Goal: Obtain resource: Download file/media

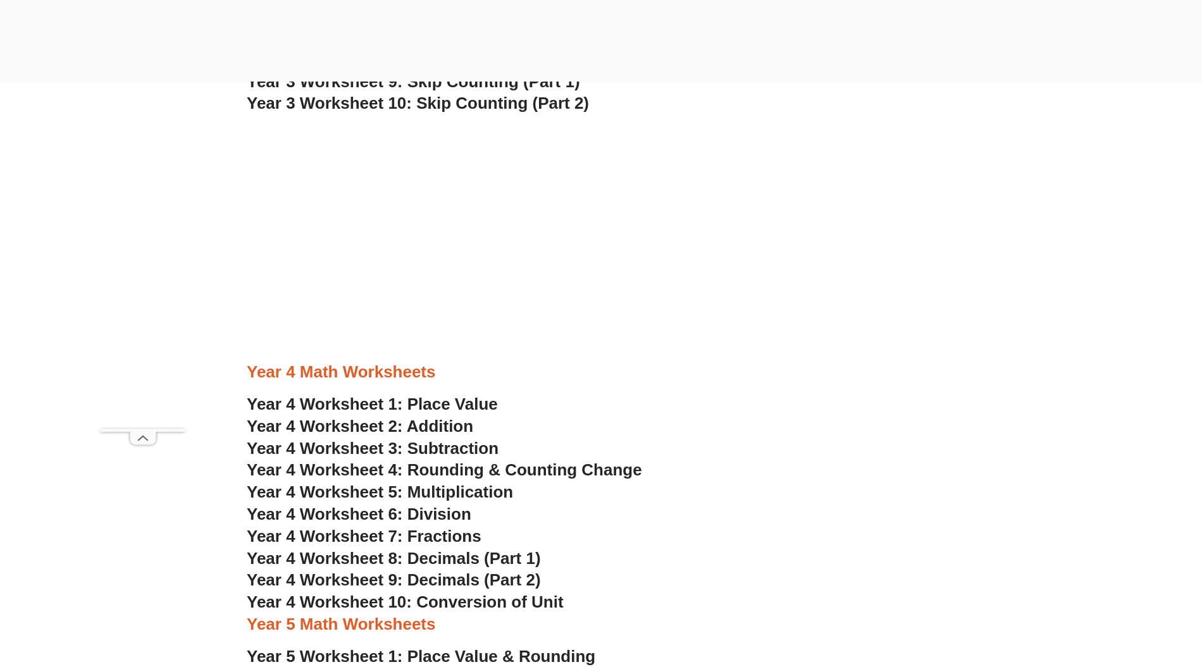
scroll to position [2192, 0]
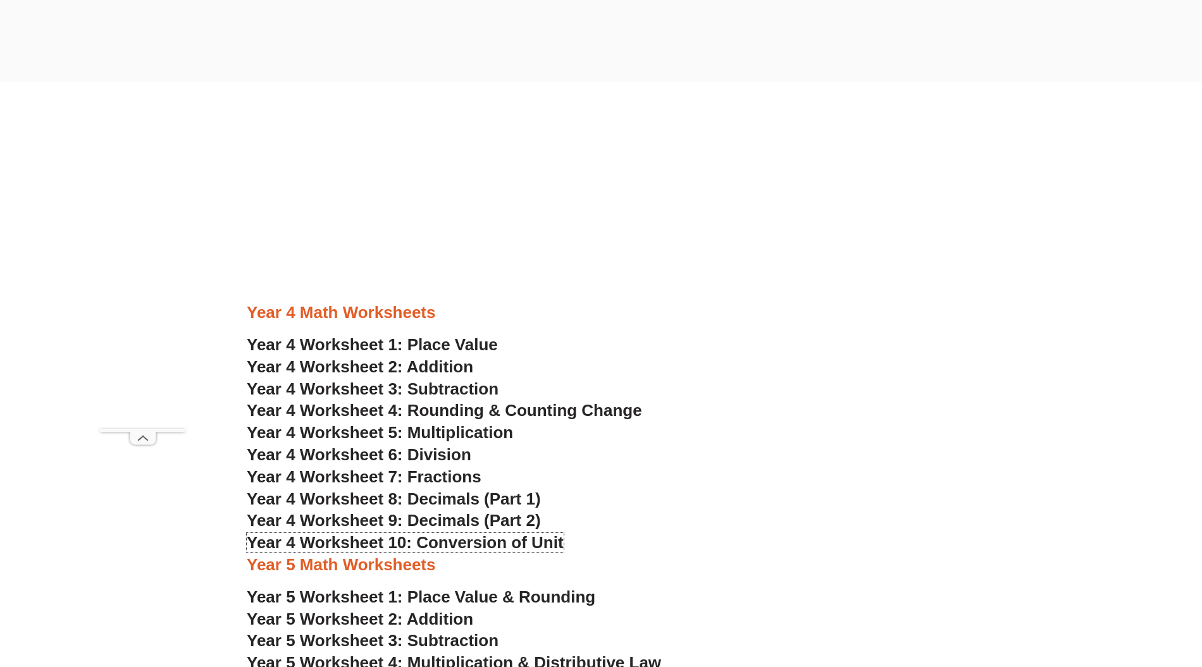
click at [526, 538] on span "Year 4 Worksheet 10: Conversion of Unit" at bounding box center [405, 542] width 317 height 19
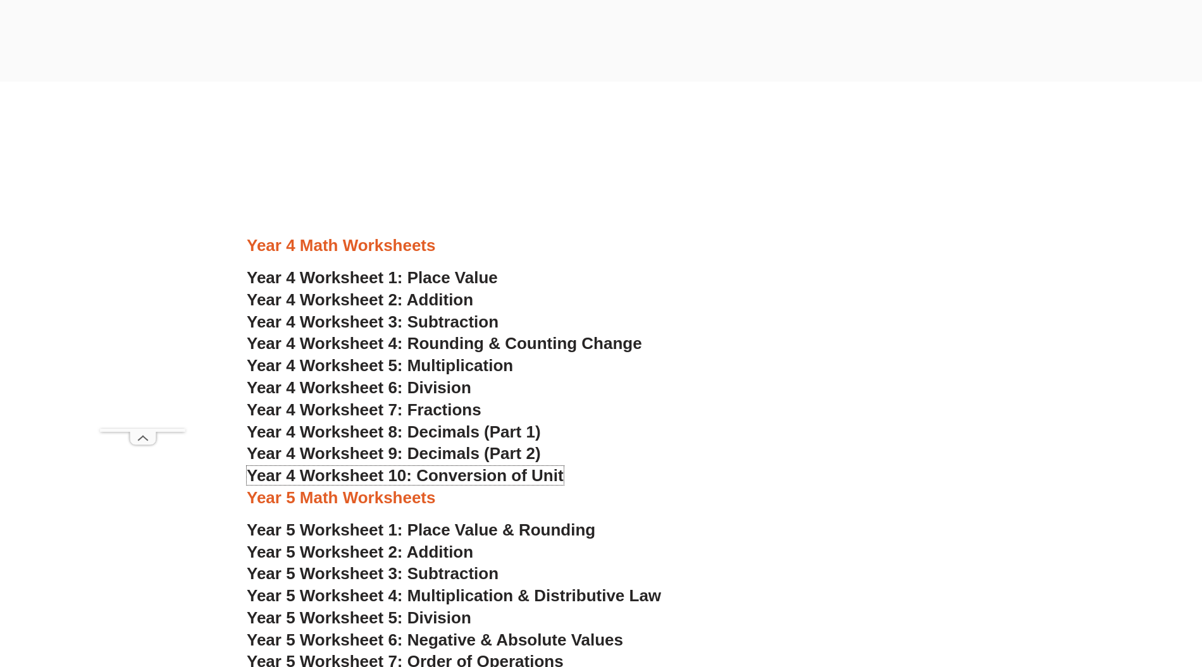
scroll to position [2277, 0]
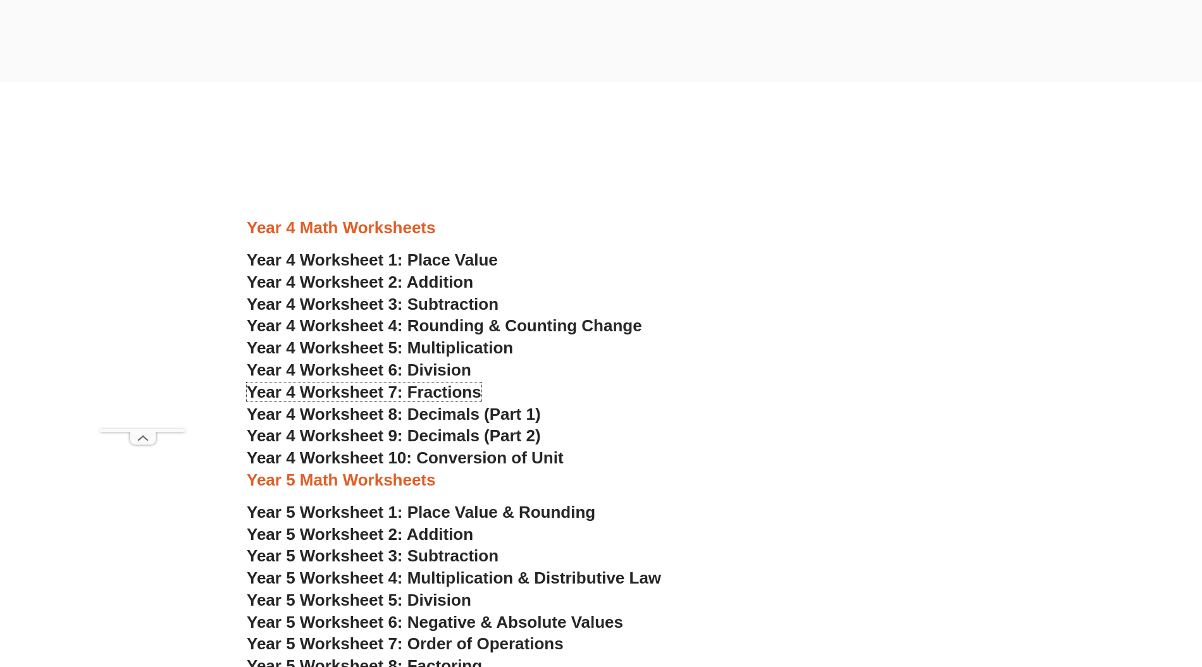
click at [417, 393] on span "Year 4 Worksheet 7: Fractions" at bounding box center [364, 392] width 235 height 19
click at [448, 410] on span "Year 4 Worksheet 8: Decimals (Part 1)" at bounding box center [394, 414] width 294 height 19
click at [400, 434] on span "Year 4 Worksheet 9: Decimals (Part 2)" at bounding box center [394, 435] width 294 height 19
click at [843, 335] on h3 "Year 4 Worksheet 4: Rounding & Counting Change" at bounding box center [601, 327] width 708 height 22
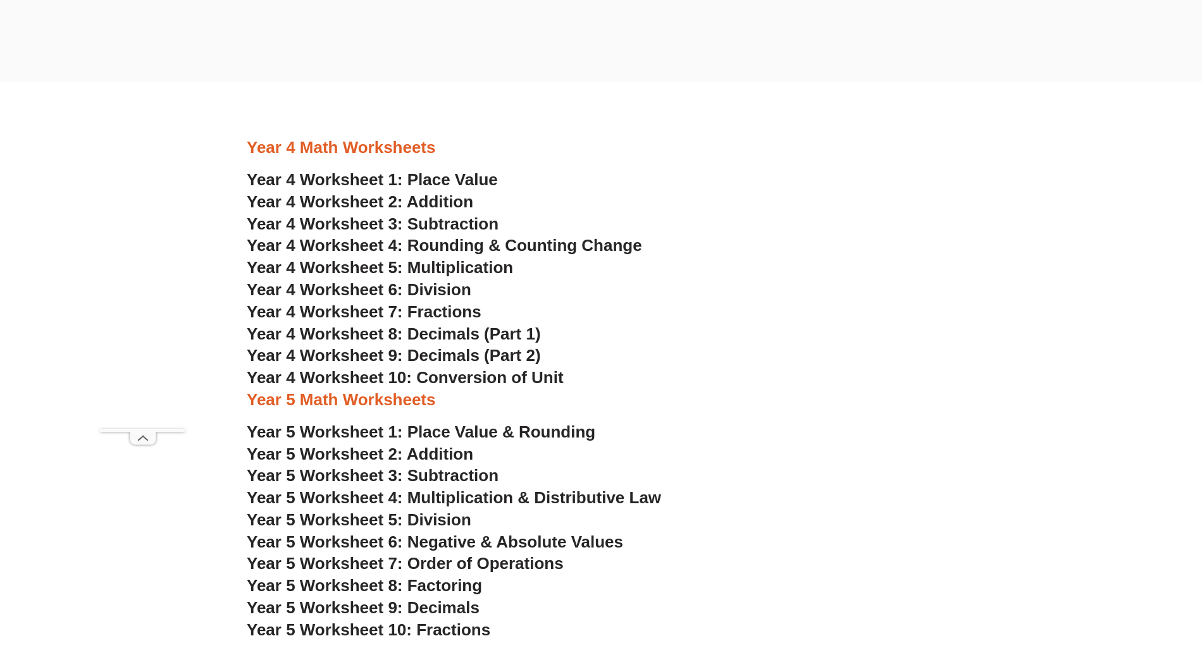
scroll to position [2361, 0]
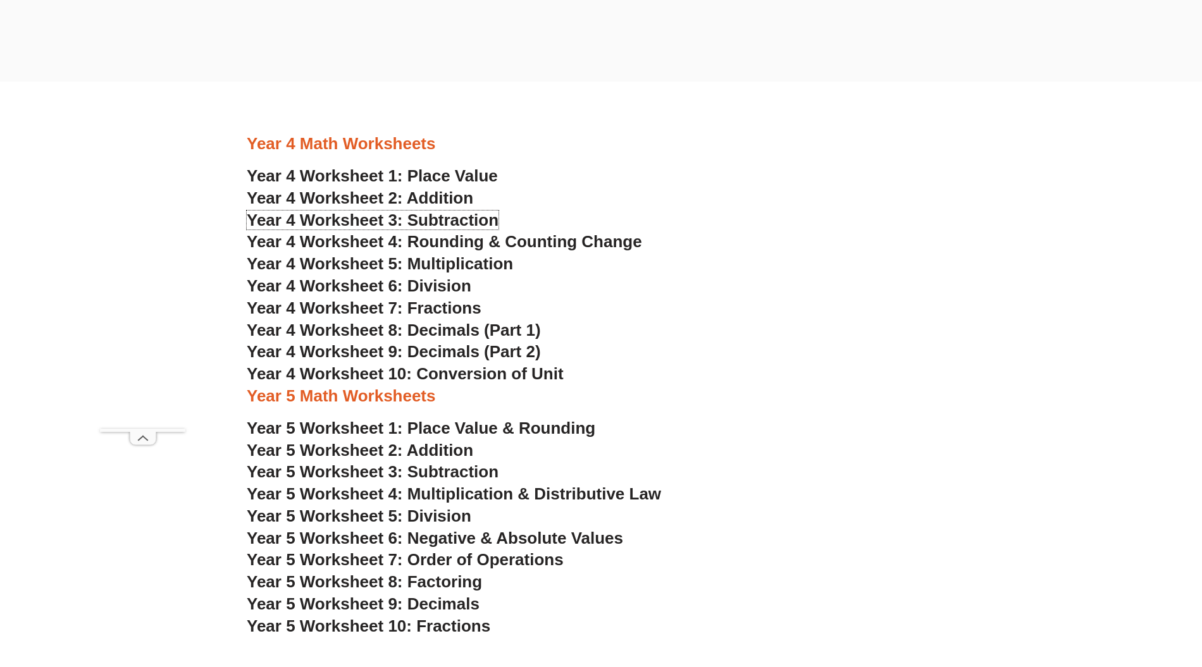
click at [440, 219] on span "Year 4 Worksheet 3: Subtraction" at bounding box center [373, 220] width 252 height 19
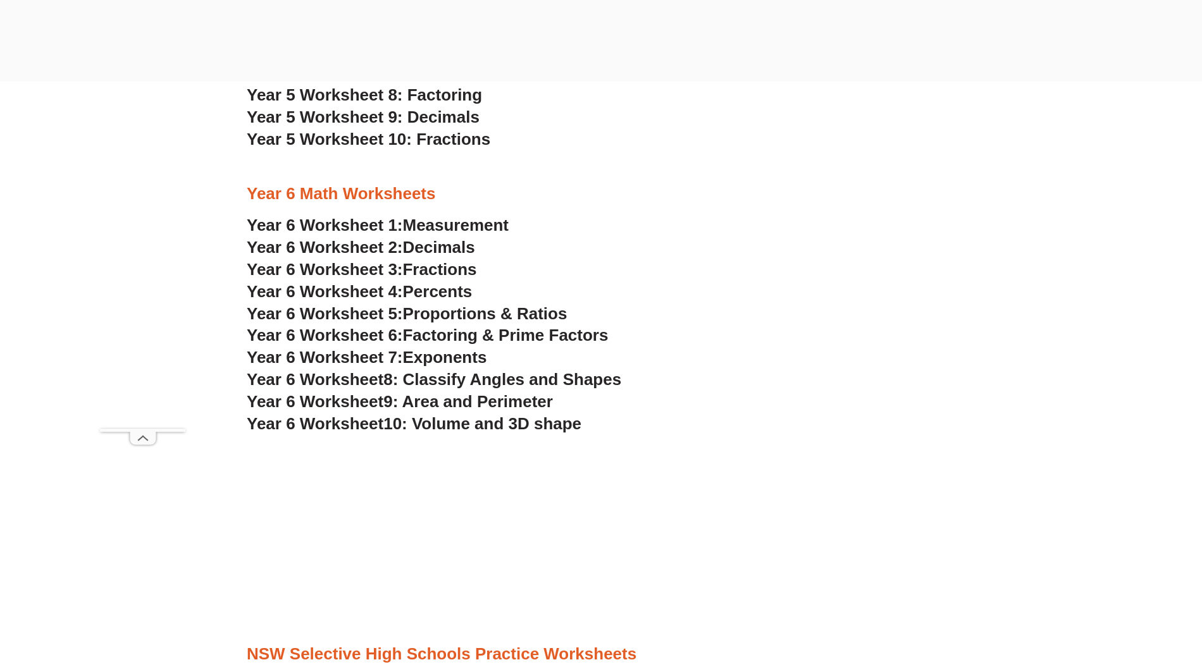
scroll to position [2867, 0]
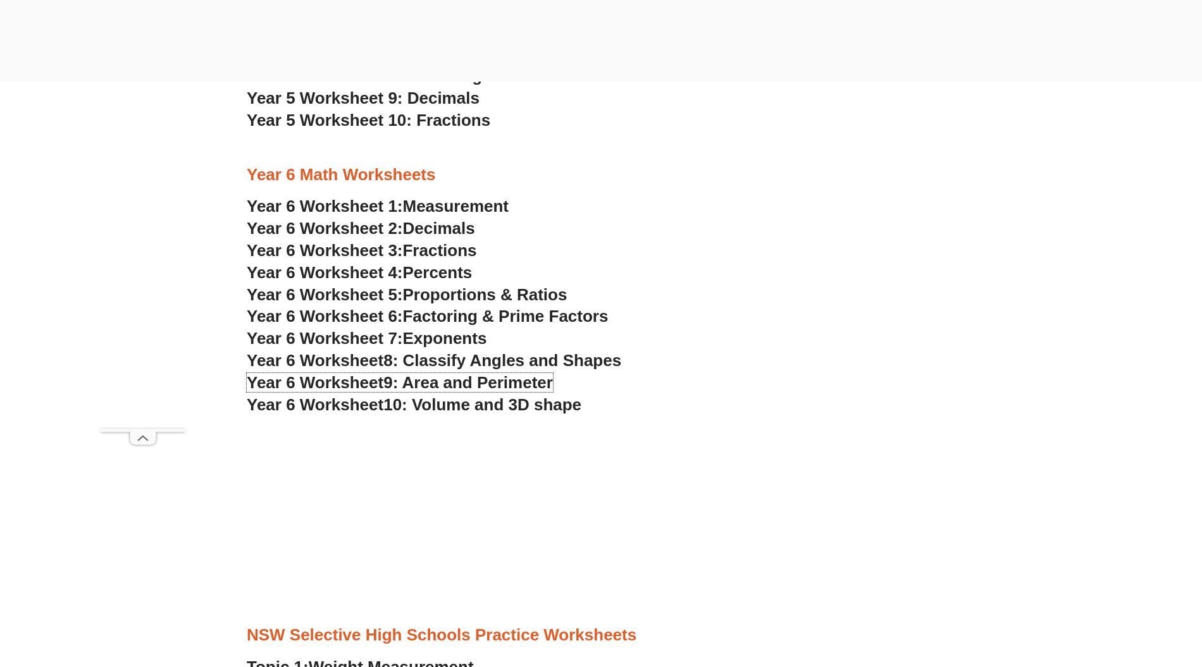
click at [500, 385] on span "9: Area and Perimeter" at bounding box center [468, 382] width 170 height 19
click at [445, 232] on span "Decimals" at bounding box center [439, 228] width 72 height 19
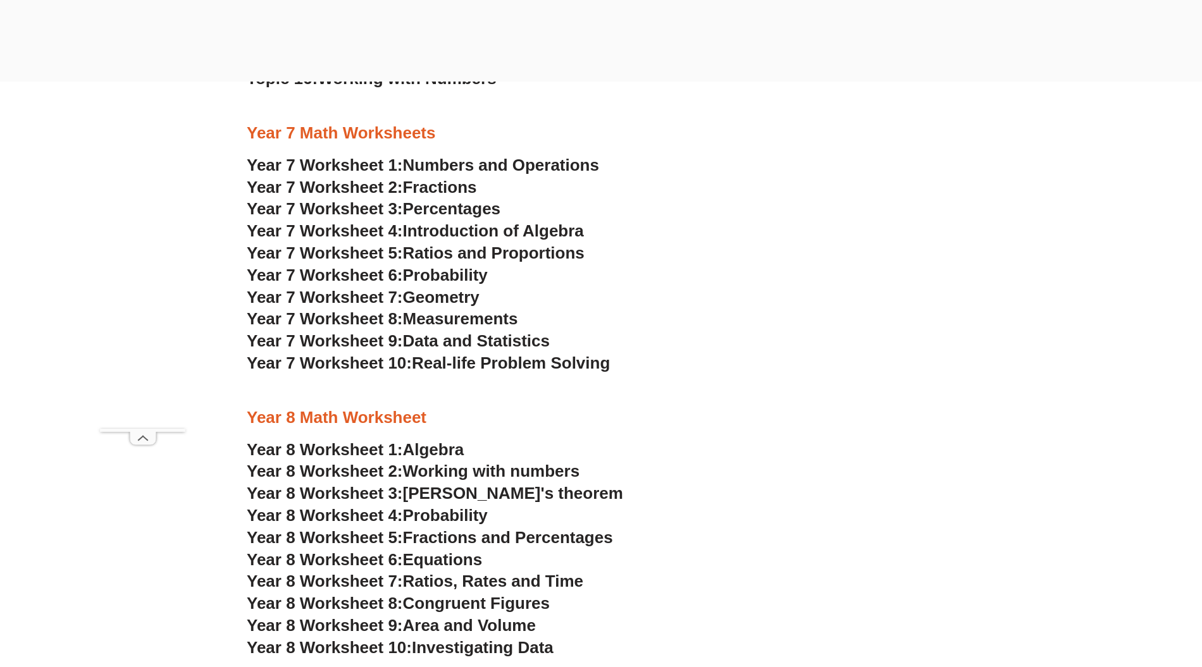
scroll to position [3710, 0]
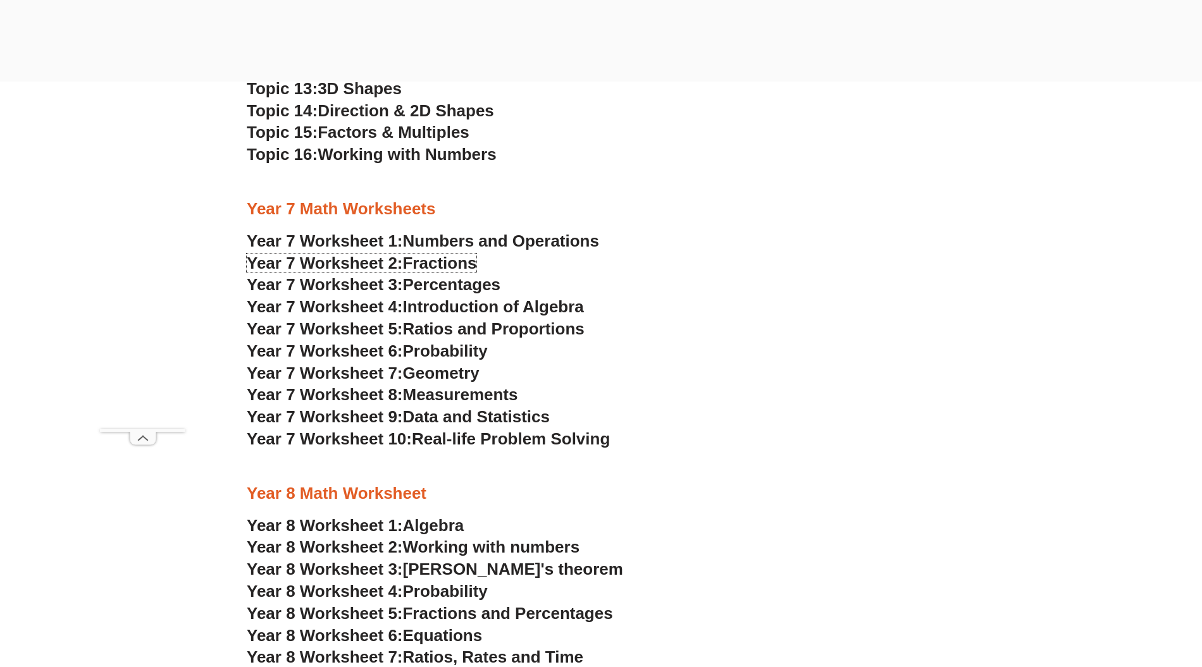
click at [442, 264] on span "Fractions" at bounding box center [440, 263] width 74 height 19
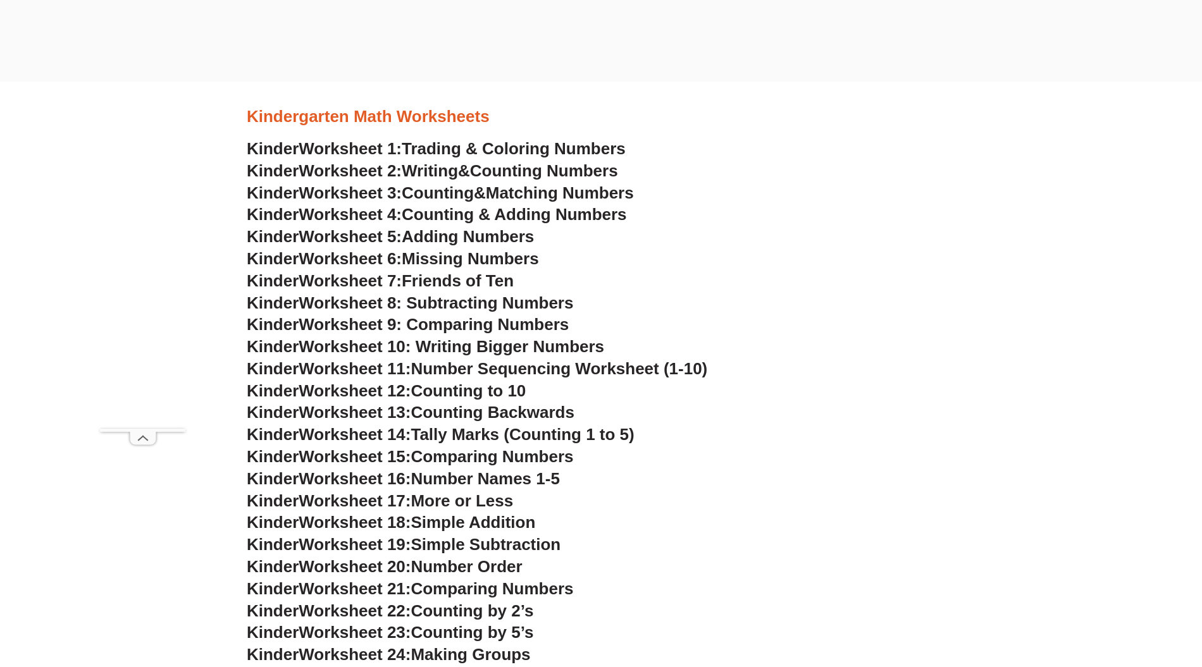
scroll to position [674, 0]
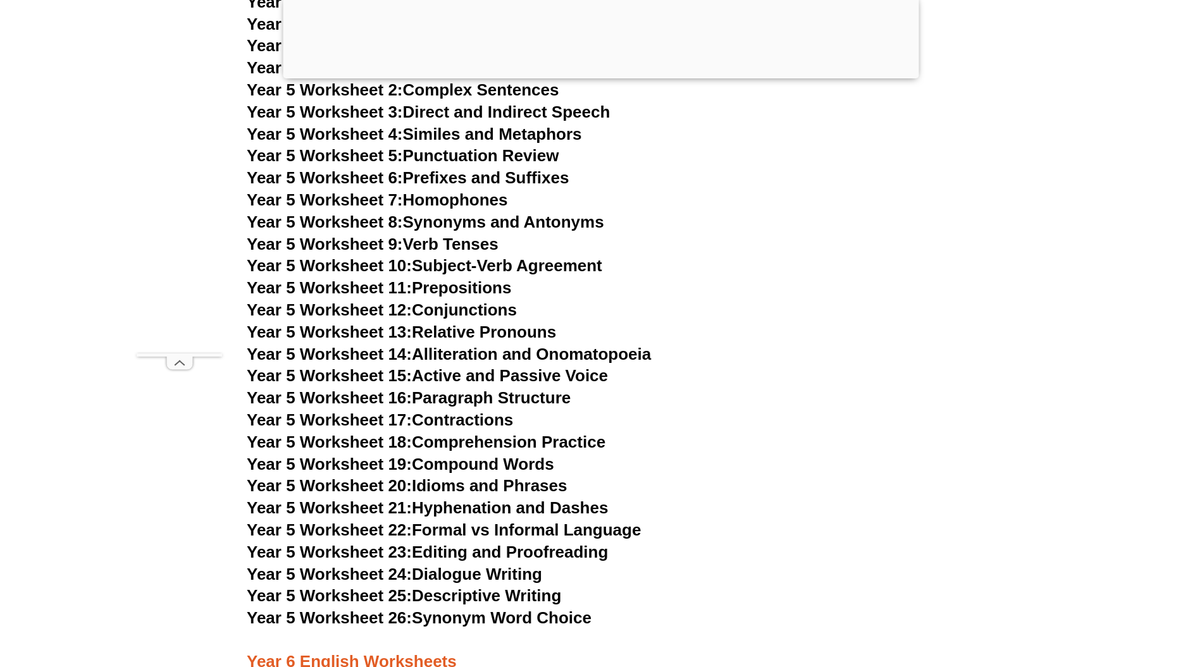
scroll to position [5896, 0]
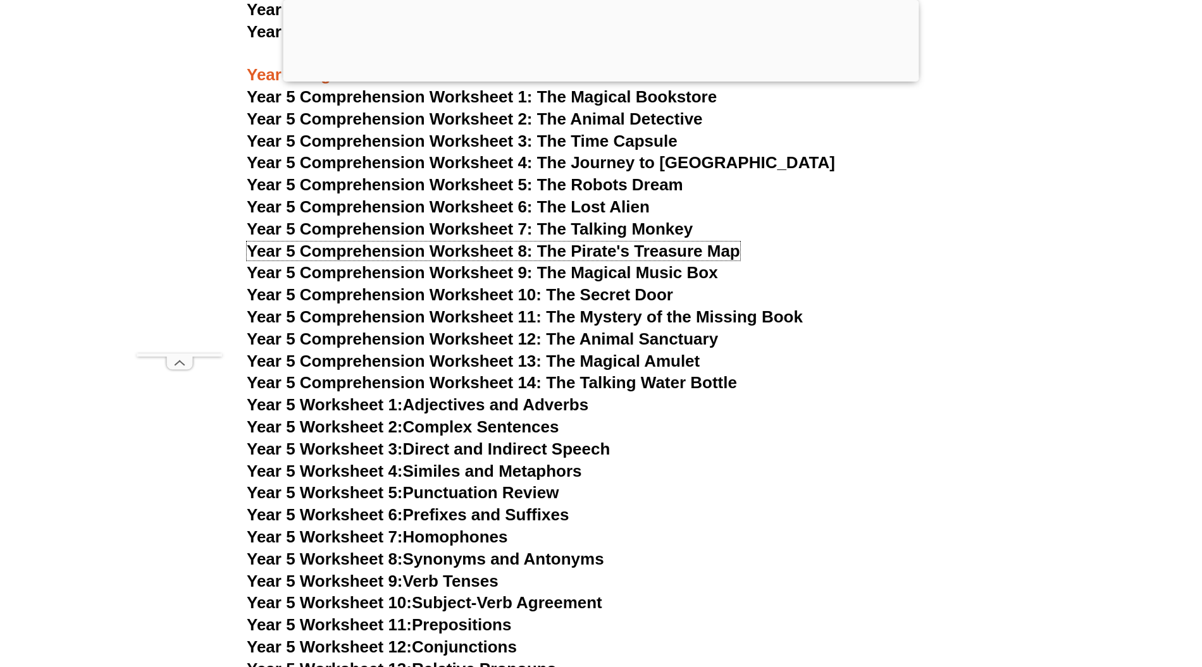
click at [680, 254] on span "Year 5 Comprehension Worksheet 8: The Pirate's Treasure Map" at bounding box center [493, 251] width 493 height 19
click at [724, 253] on span "Year 5 Comprehension Worksheet 8: The Pirate's Treasure Map" at bounding box center [493, 251] width 493 height 19
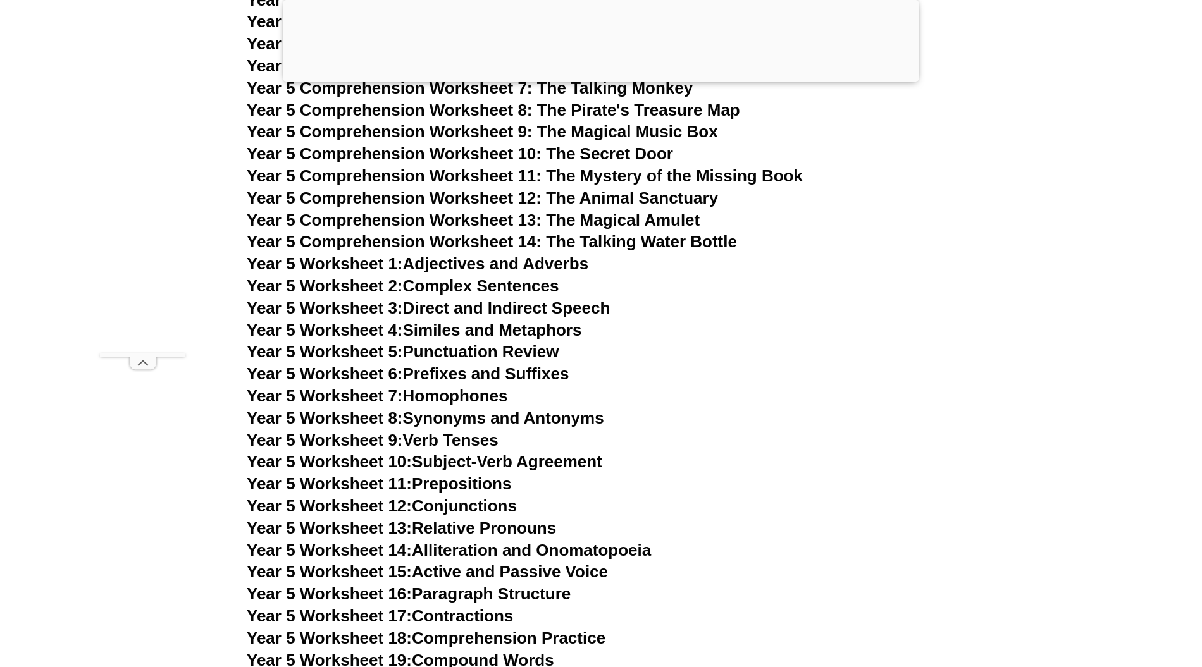
scroll to position [6156, 0]
